Goal: Task Accomplishment & Management: Manage account settings

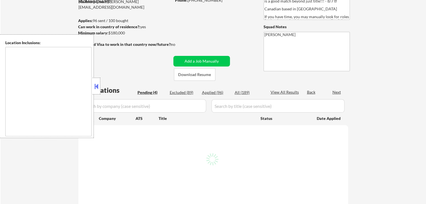
select select ""pending""
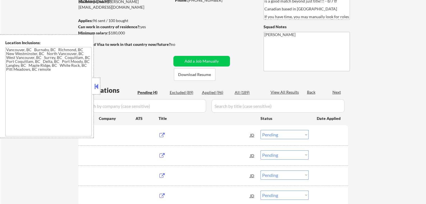
type textarea "[GEOGRAPHIC_DATA], [GEOGRAPHIC_DATA] [GEOGRAPHIC_DATA], [GEOGRAPHIC_DATA][PERSO…"
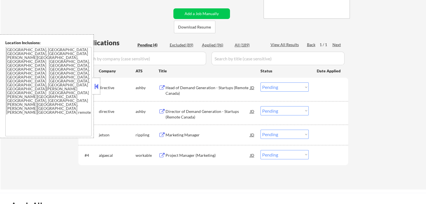
click at [161, 88] on button at bounding box center [161, 87] width 7 height 5
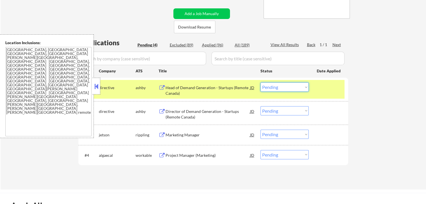
click at [282, 86] on select "Choose an option... Pending Applied Excluded (Questions) Excluded (Expired) Exc…" at bounding box center [284, 87] width 48 height 9
click at [260, 83] on select "Choose an option... Pending Applied Excluded (Questions) Excluded (Expired) Exc…" at bounding box center [284, 87] width 48 height 9
click at [161, 110] on button at bounding box center [161, 111] width 7 height 5
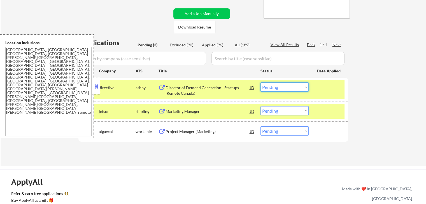
click at [282, 88] on select "Choose an option... Pending Applied Excluded (Questions) Excluded (Expired) Exc…" at bounding box center [284, 87] width 48 height 9
click at [260, 83] on select "Choose an option... Pending Applied Excluded (Questions) Excluded (Expired) Exc…" at bounding box center [284, 87] width 48 height 9
click at [160, 110] on button at bounding box center [161, 111] width 7 height 5
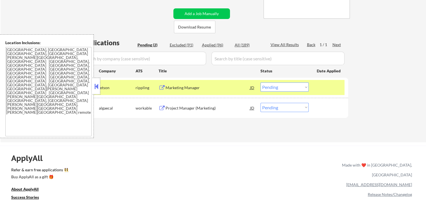
click at [276, 89] on select "Choose an option... Pending Applied Excluded (Questions) Excluded (Expired) Exc…" at bounding box center [284, 87] width 48 height 9
click at [260, 83] on select "Choose an option... Pending Applied Excluded (Questions) Excluded (Expired) Exc…" at bounding box center [284, 87] width 48 height 9
click at [161, 109] on button at bounding box center [161, 108] width 7 height 5
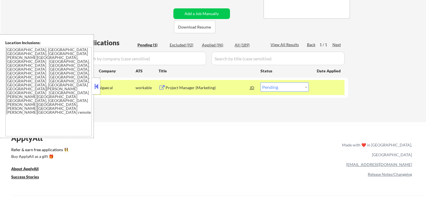
click at [283, 89] on select "Choose an option... Pending Applied Excluded (Questions) Excluded (Expired) Exc…" at bounding box center [284, 87] width 48 height 9
select select ""applied""
click at [260, 83] on select "Choose an option... Pending Applied Excluded (Questions) Excluded (Expired) Exc…" at bounding box center [284, 87] width 48 height 9
